Goal: Contribute content: Add original content to the website for others to see

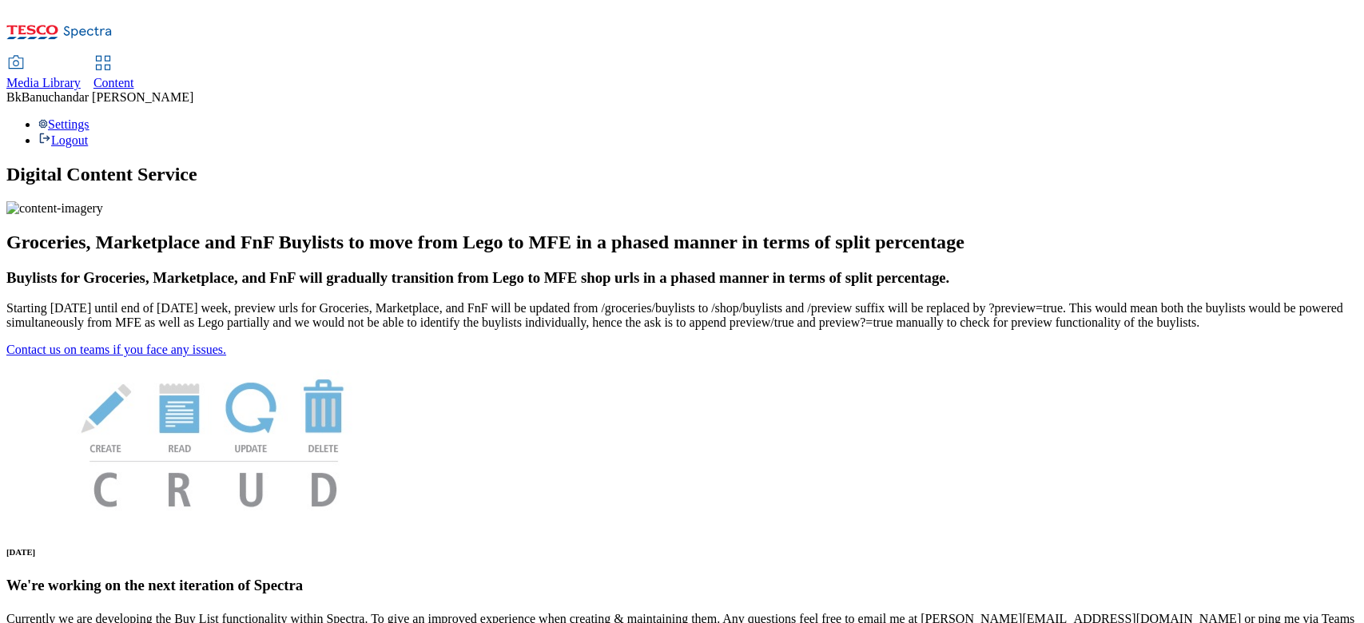
click at [26, 54] on icon at bounding box center [15, 63] width 19 height 19
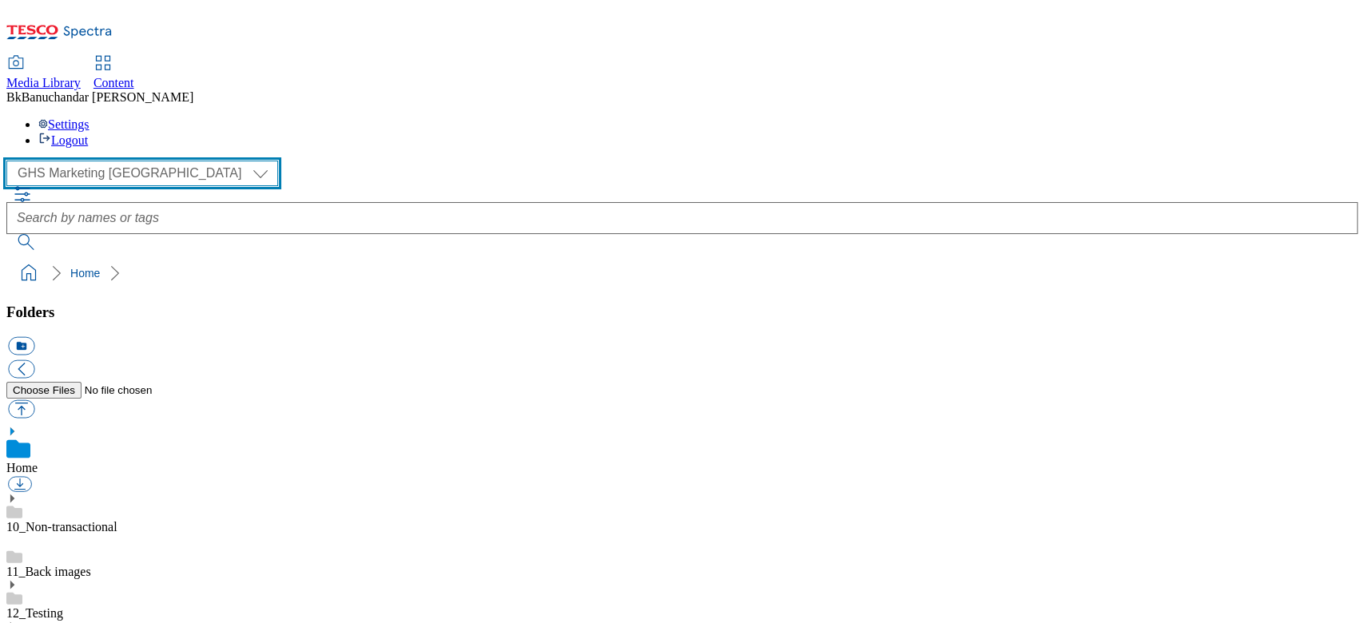
drag, startPoint x: 94, startPoint y: 97, endPoint x: 93, endPoint y: 108, distance: 11.3
click at [94, 161] on select "GHS Marketing UK iGHS Marketing CE MCA CZ MCA HU MCA SK" at bounding box center [142, 174] width 272 height 26
select select "flare-ighs-ce-mktg"
click at [11, 161] on select "GHS Marketing UK iGHS Marketing CE MCA CZ MCA HU MCA SK" at bounding box center [142, 174] width 272 height 26
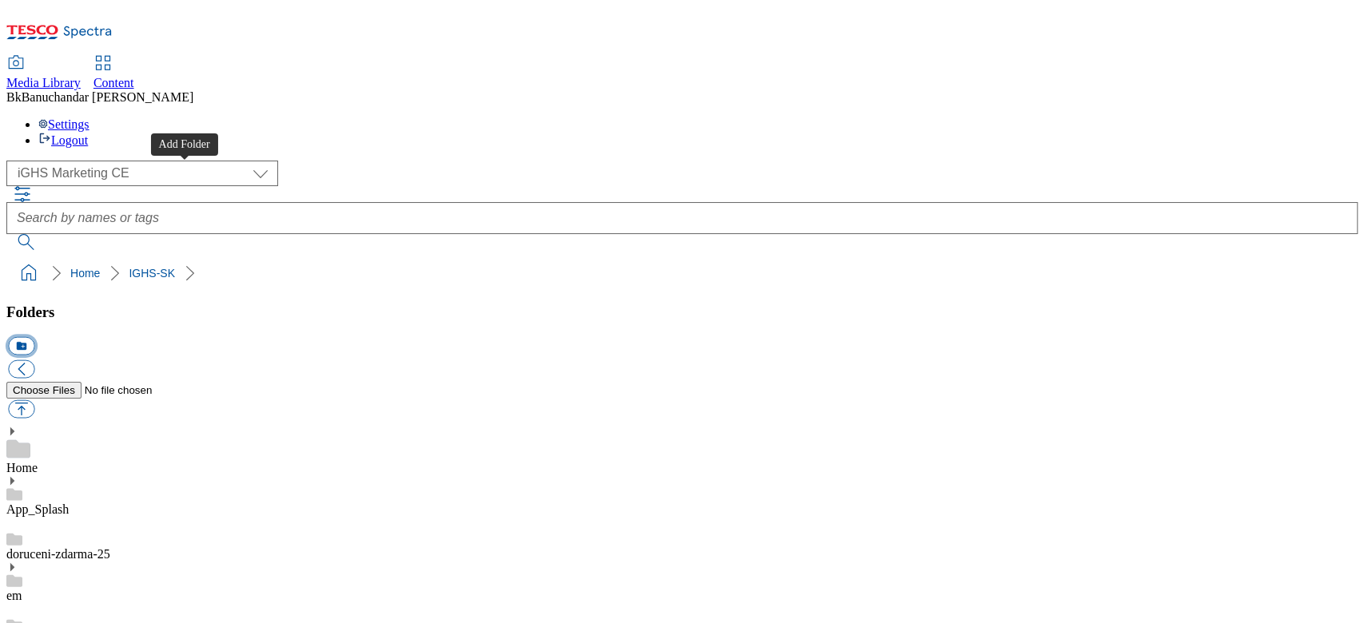
click at [34, 337] on button "icon_new_folder" at bounding box center [21, 346] width 26 height 18
type input "W33_25"
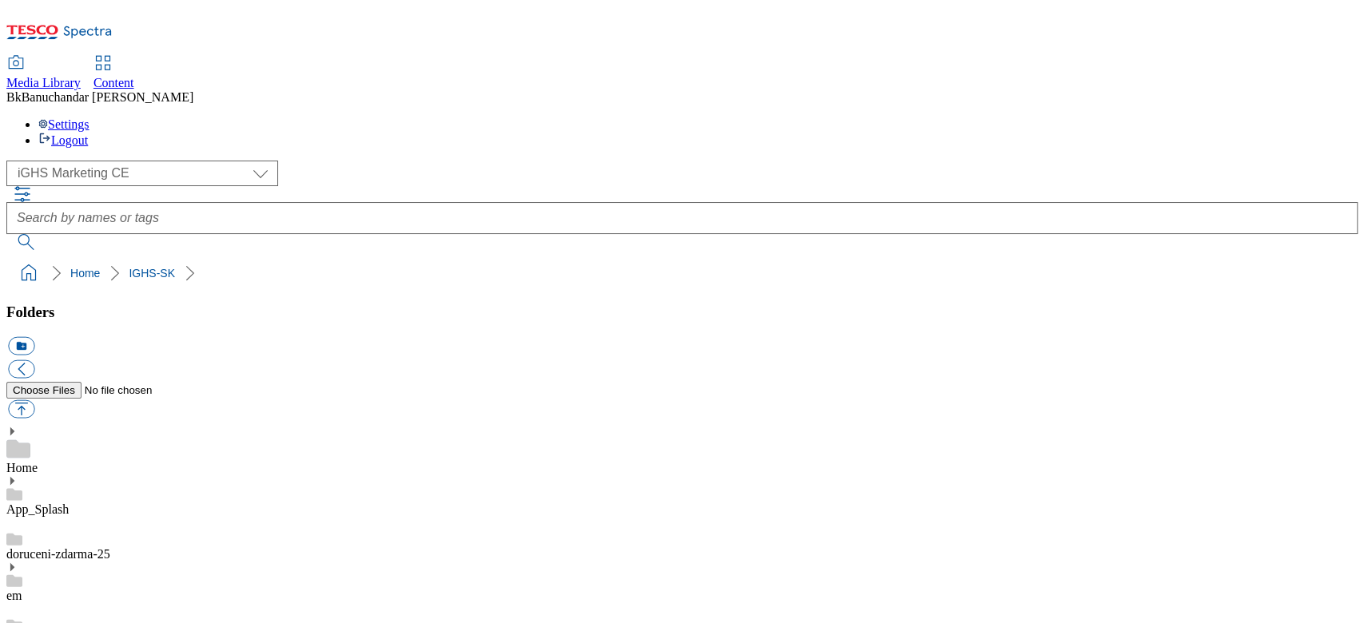
click at [34, 400] on button "button" at bounding box center [21, 409] width 26 height 18
type input "C:\fakepath\slide_en_1.jpg"
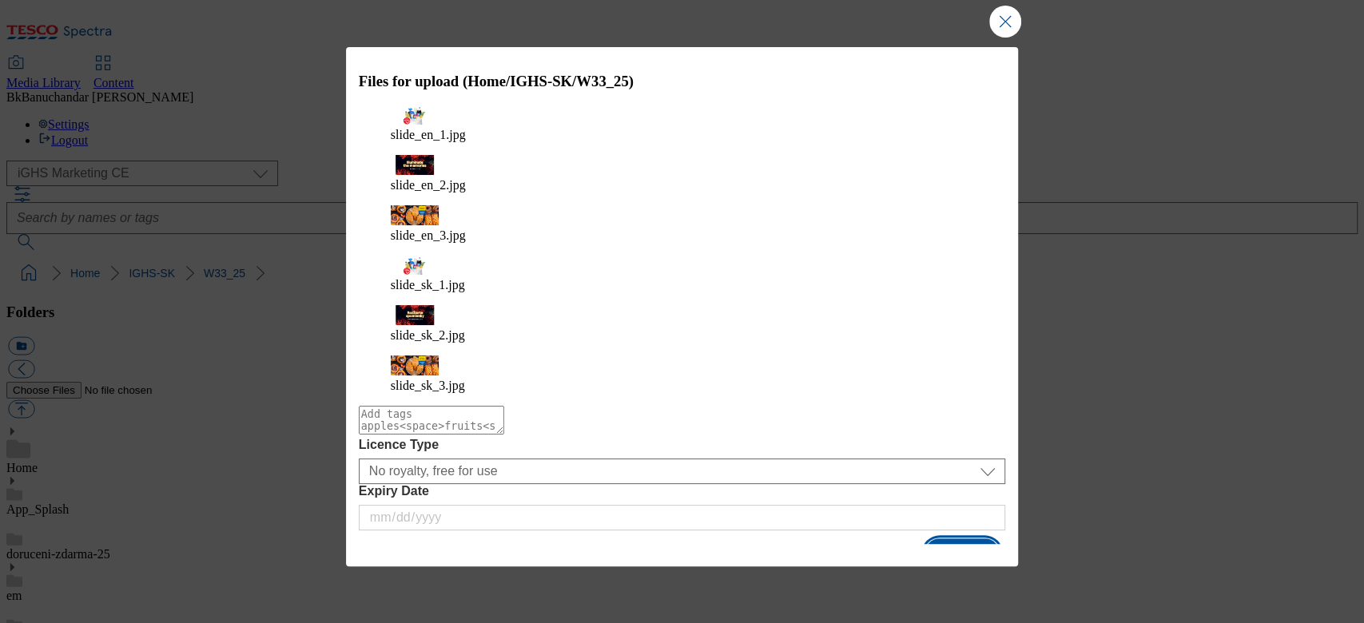
click at [974, 538] on button "Upload" at bounding box center [961, 553] width 75 height 30
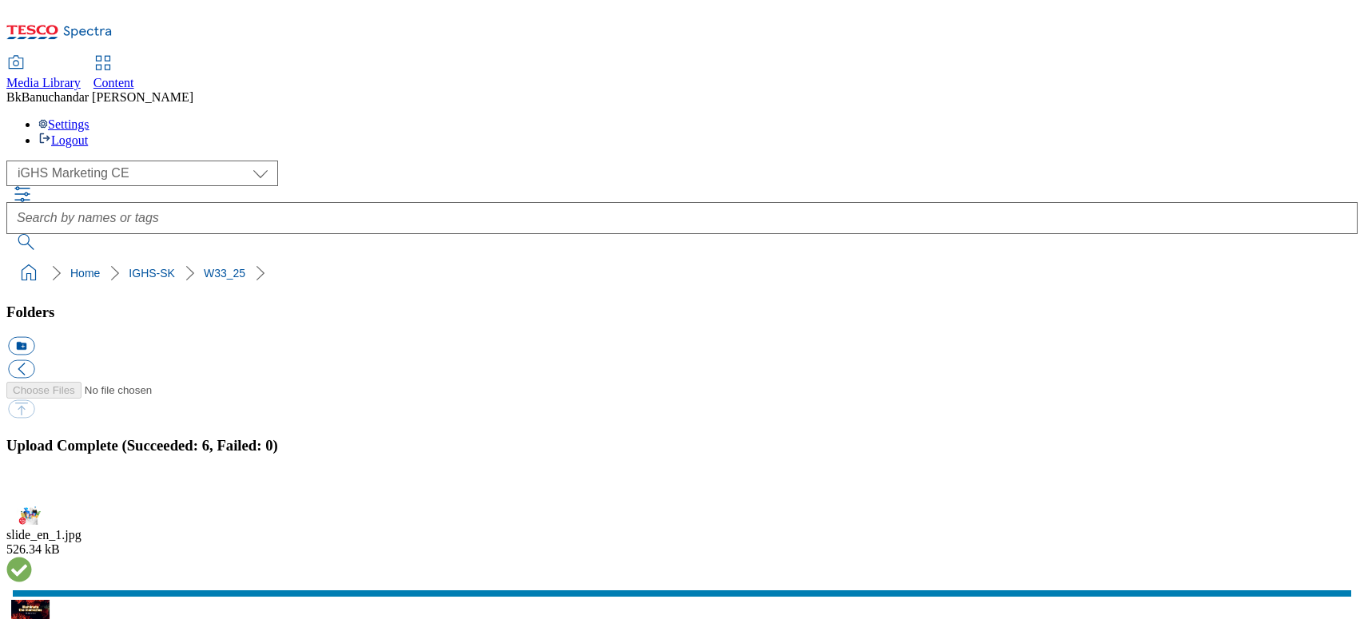
select select "flare-ighs-ce-mktg"
click at [32, 488] on button "button" at bounding box center [20, 495] width 24 height 15
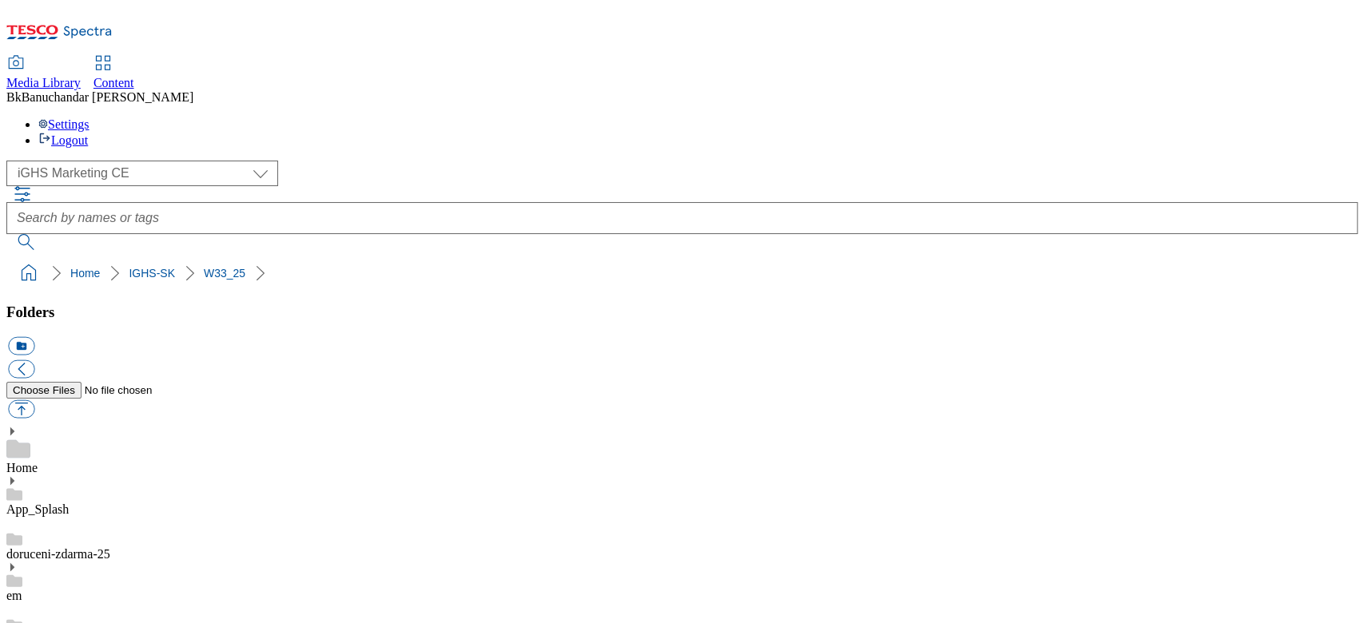
scroll to position [0, 0]
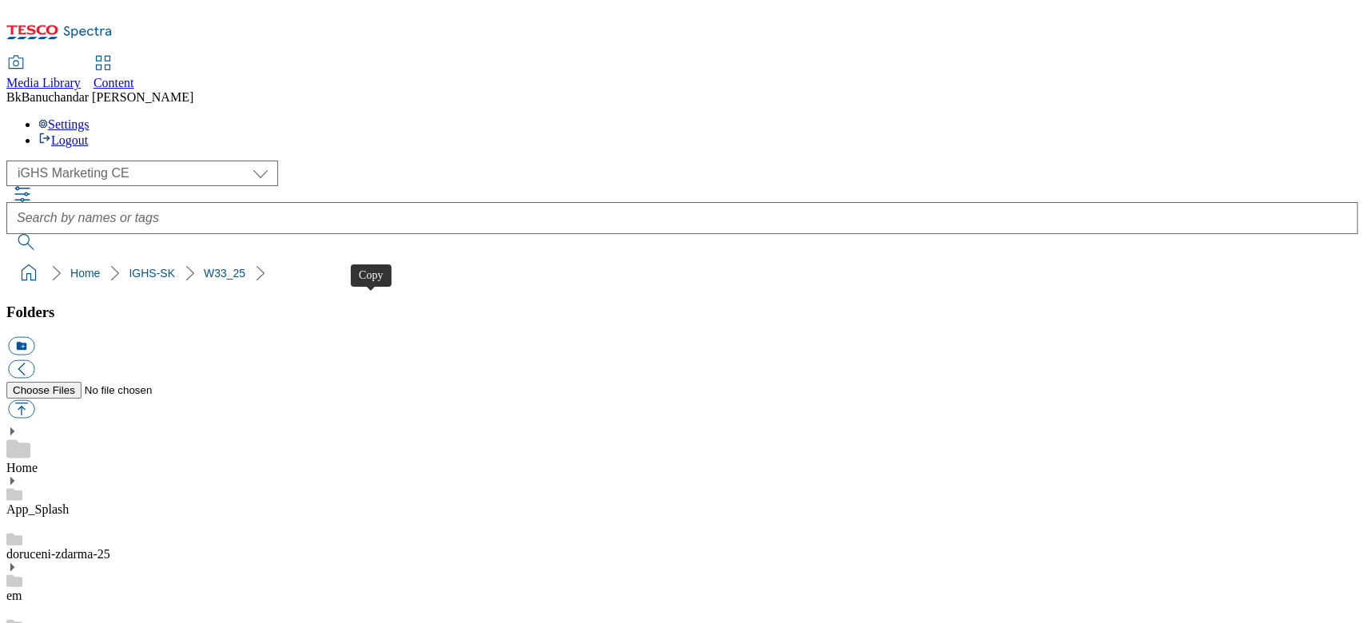
click at [34, 400] on button "button" at bounding box center [21, 409] width 26 height 18
type input "C:\fakepath\product_en_1.jpg"
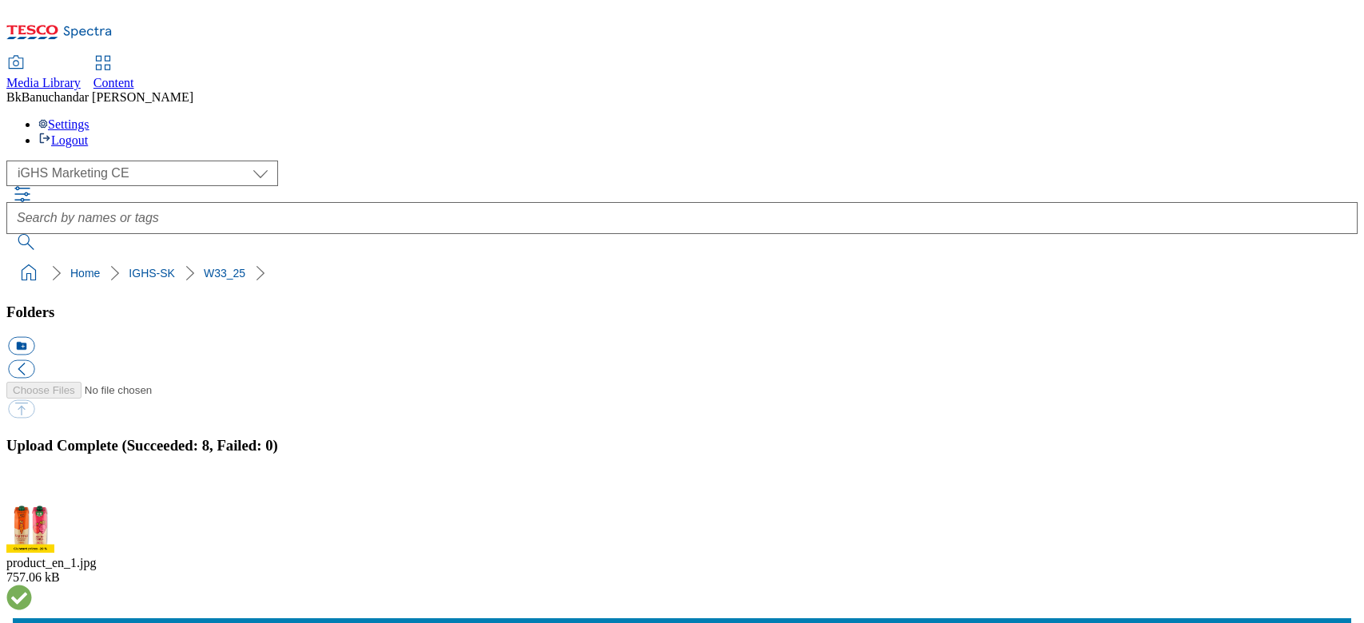
select select "flare-ighs-ce-mktg"
click at [32, 488] on button "button" at bounding box center [20, 495] width 24 height 15
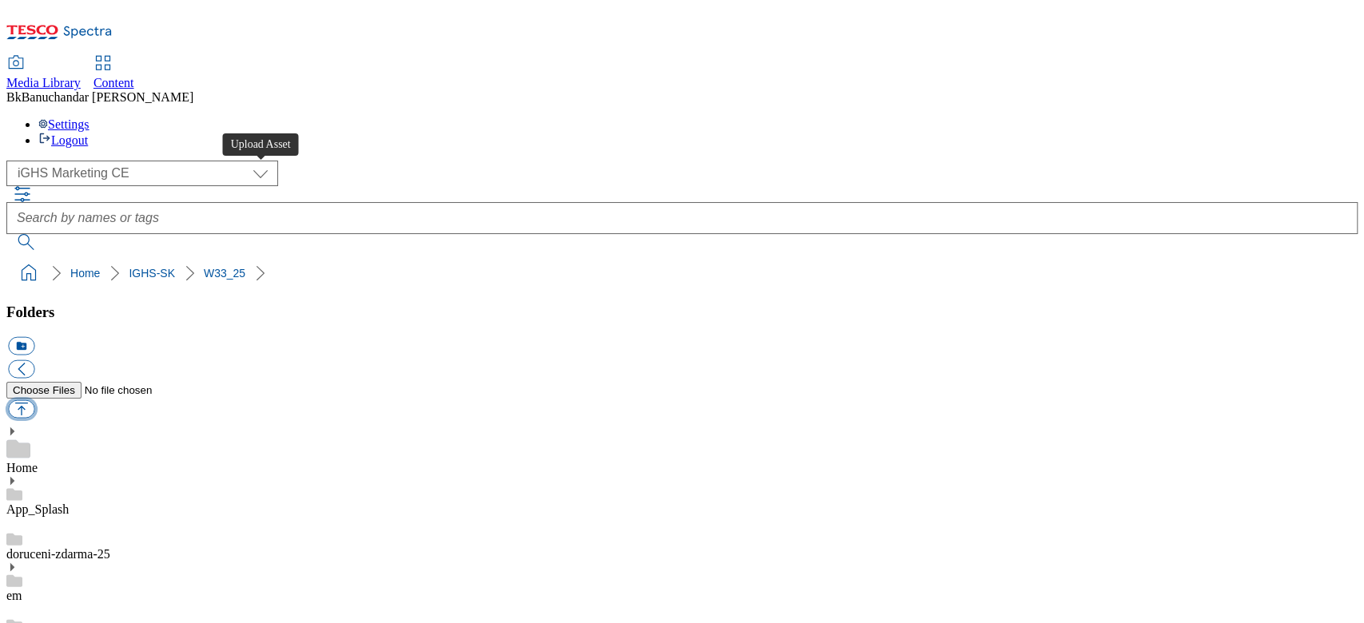
click at [34, 400] on button "button" at bounding box center [21, 409] width 26 height 18
type input "C:\fakepath\trade_en_1.jpg"
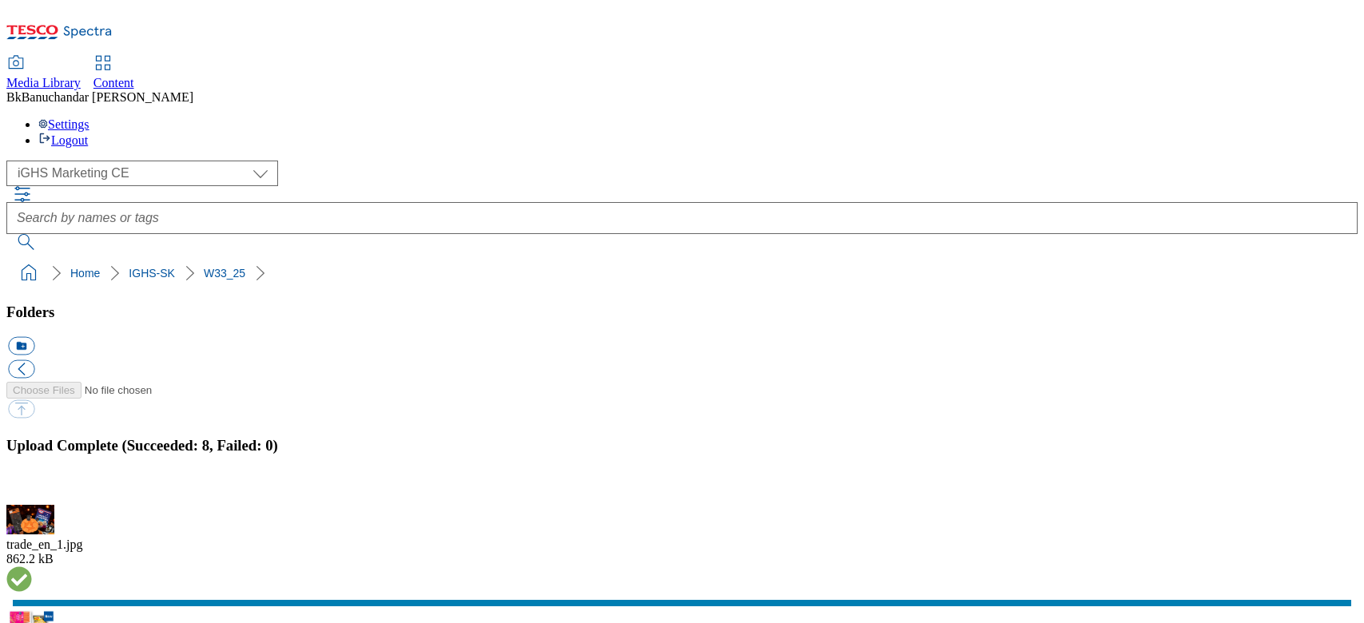
select select "flare-ighs-ce-mktg"
click at [32, 488] on button "button" at bounding box center [20, 495] width 24 height 15
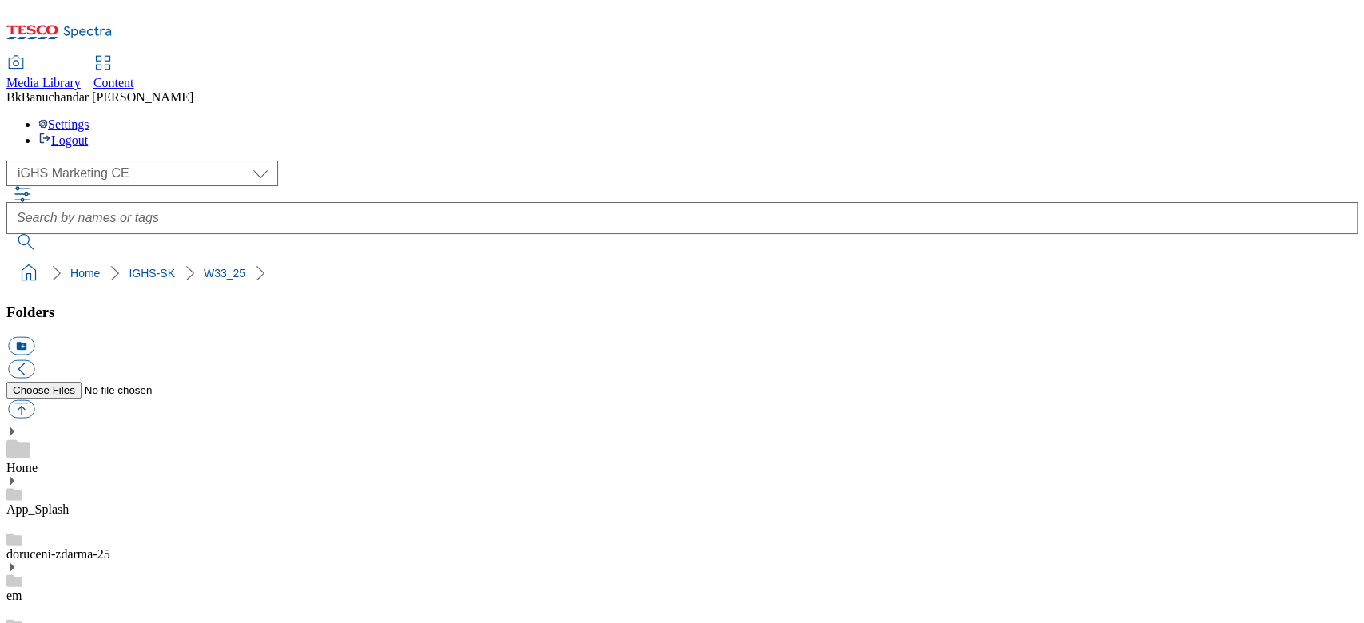
scroll to position [106, 0]
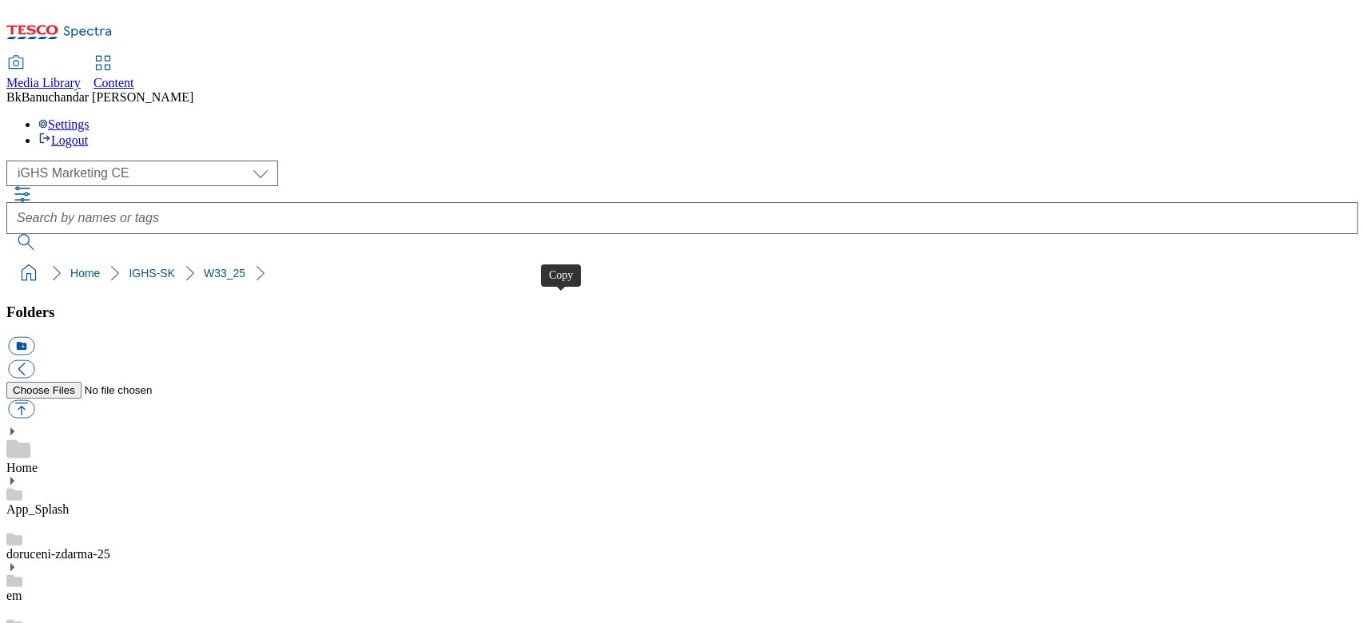
click at [34, 400] on button "button" at bounding box center [21, 409] width 26 height 18
type input "C:\fakepath\content_en_1.jpg"
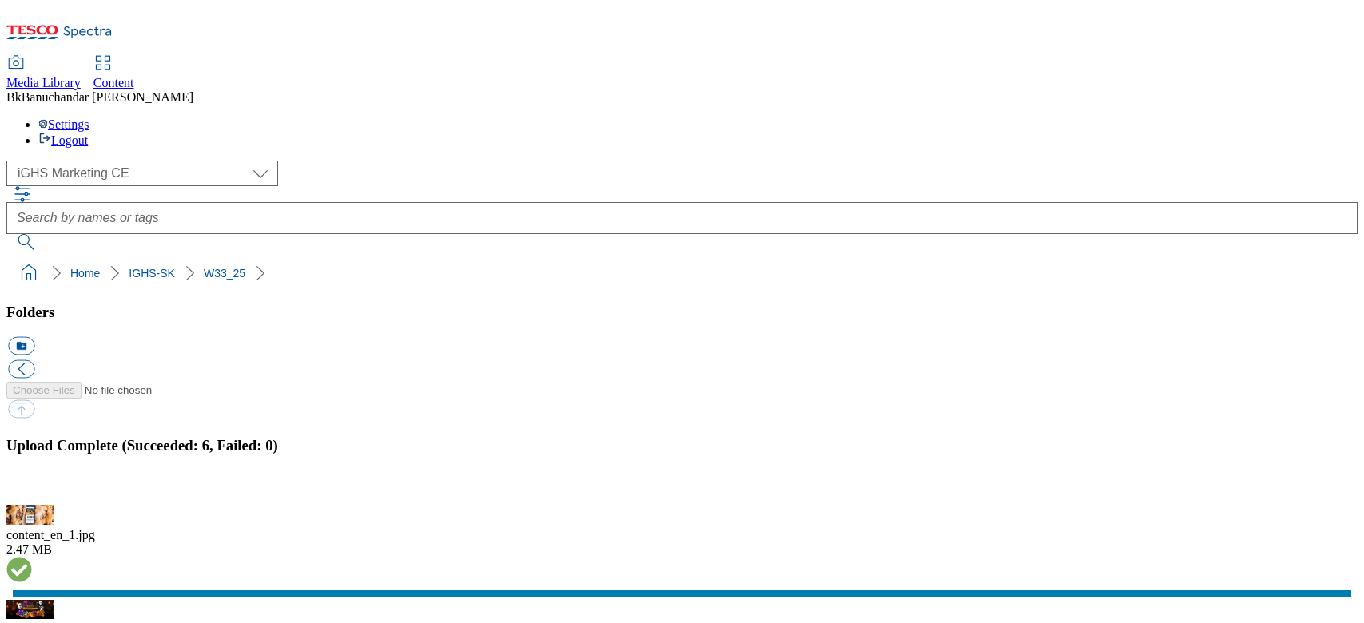
select select "flare-ighs-ce-mktg"
click at [32, 488] on button "button" at bounding box center [20, 495] width 24 height 15
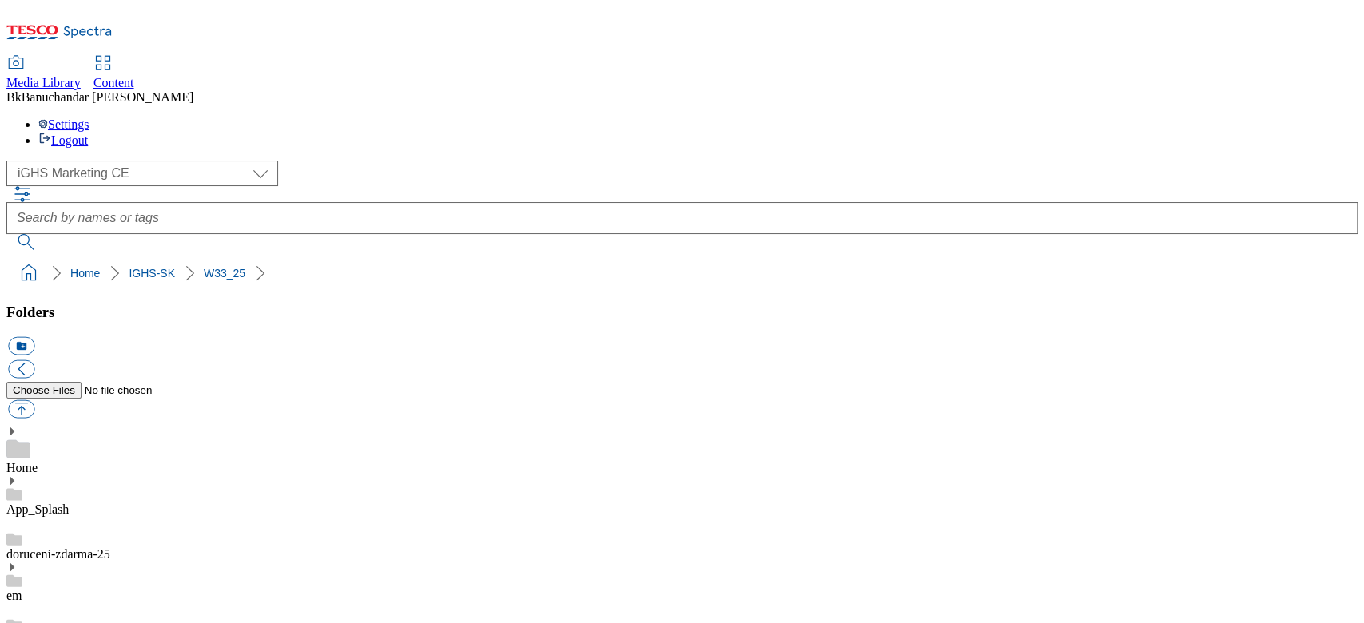
scroll to position [0, 0]
